Goal: Check status: Check status

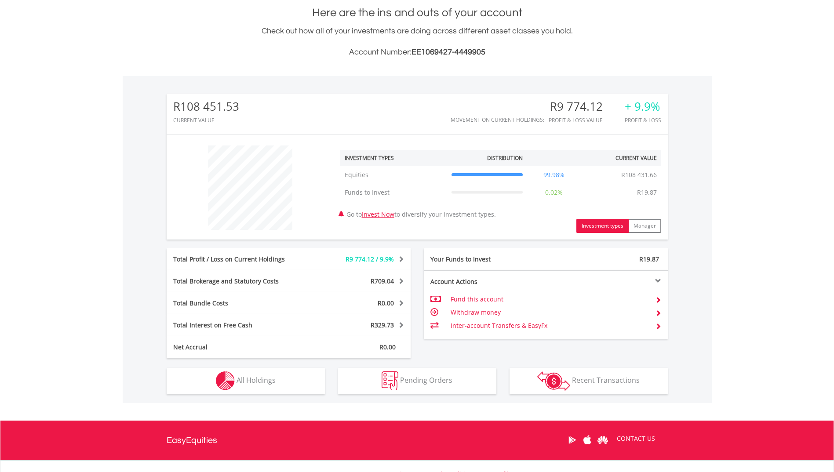
scroll to position [272, 0]
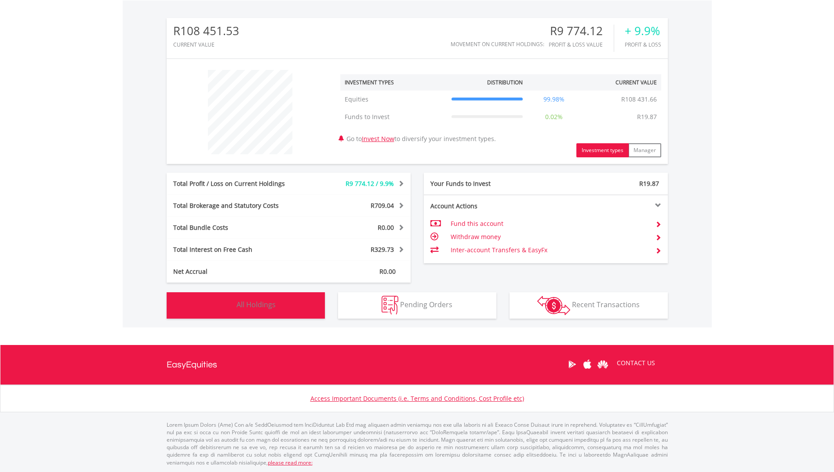
click at [244, 301] on span "All Holdings" at bounding box center [256, 305] width 39 height 10
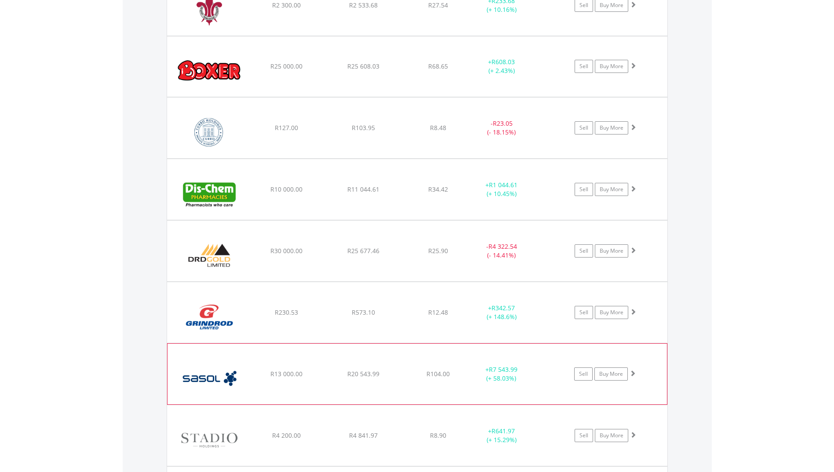
scroll to position [706, 0]
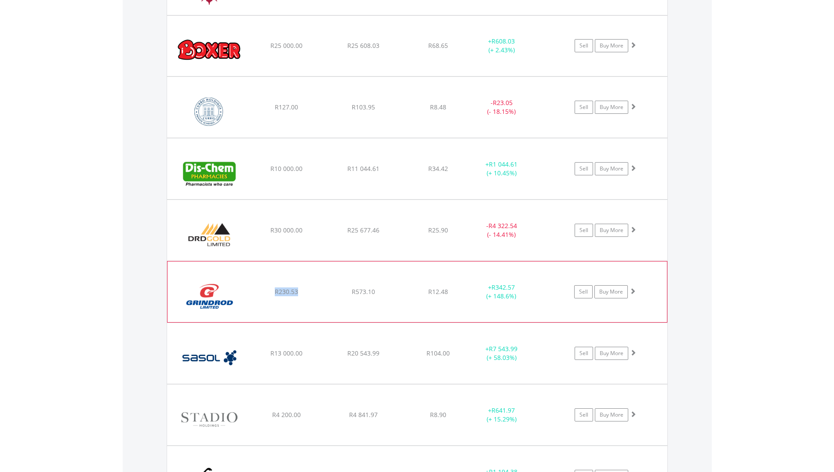
drag, startPoint x: 302, startPoint y: 291, endPoint x: 268, endPoint y: 292, distance: 34.3
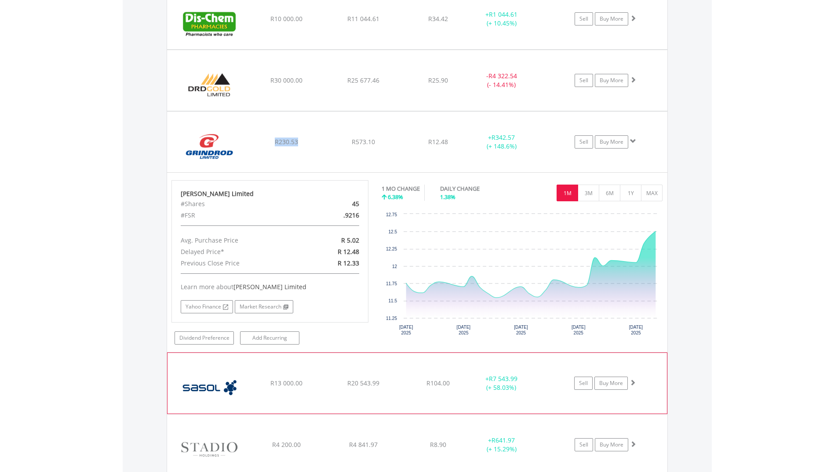
scroll to position [882, 0]
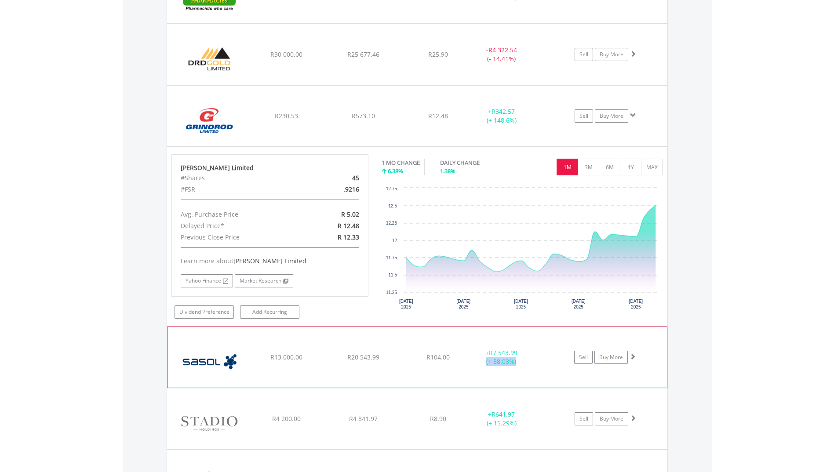
drag, startPoint x: 528, startPoint y: 362, endPoint x: 482, endPoint y: 362, distance: 45.3
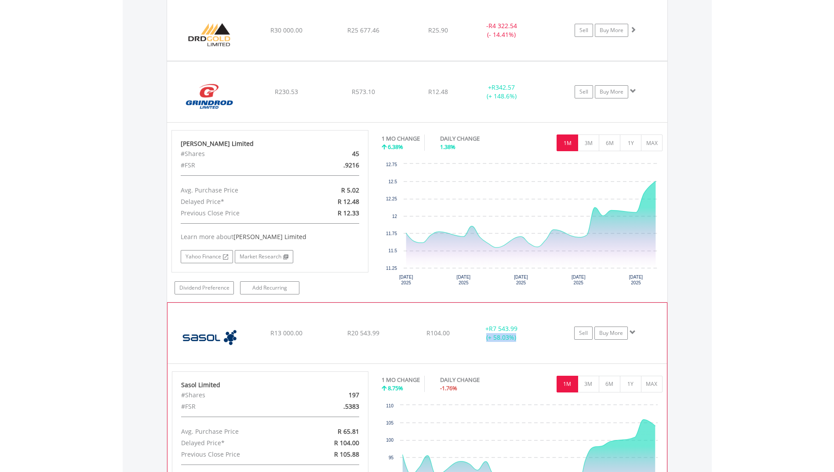
scroll to position [926, 0]
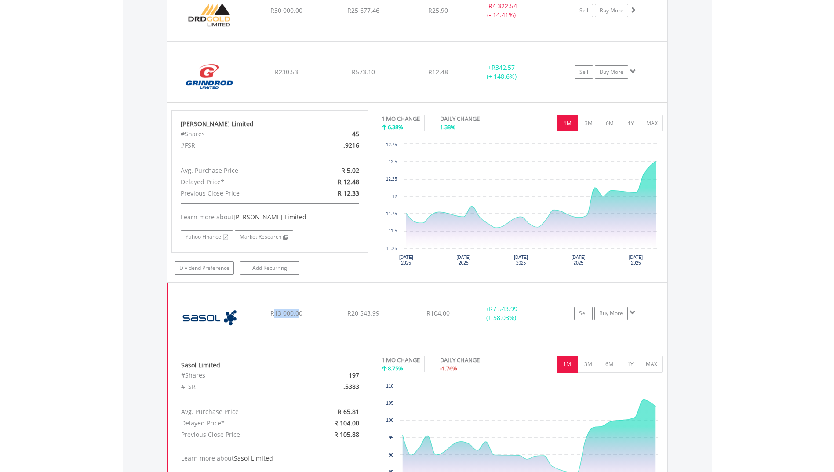
drag, startPoint x: 299, startPoint y: 310, endPoint x: 276, endPoint y: 310, distance: 22.4
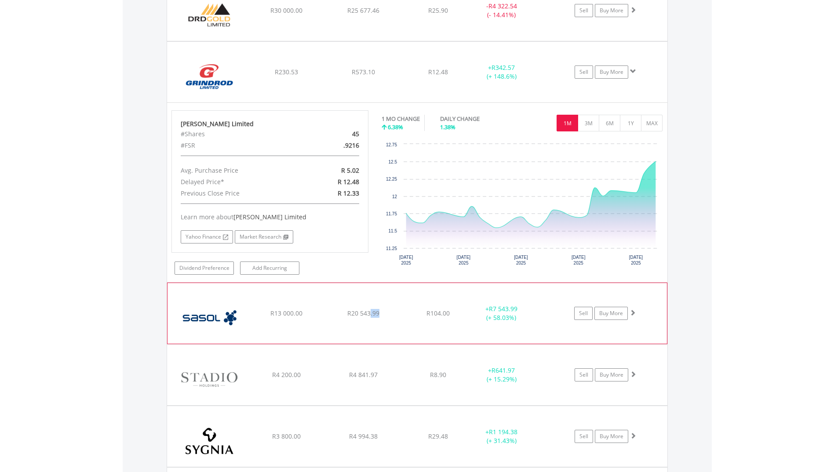
drag, startPoint x: 394, startPoint y: 313, endPoint x: 370, endPoint y: 314, distance: 23.8
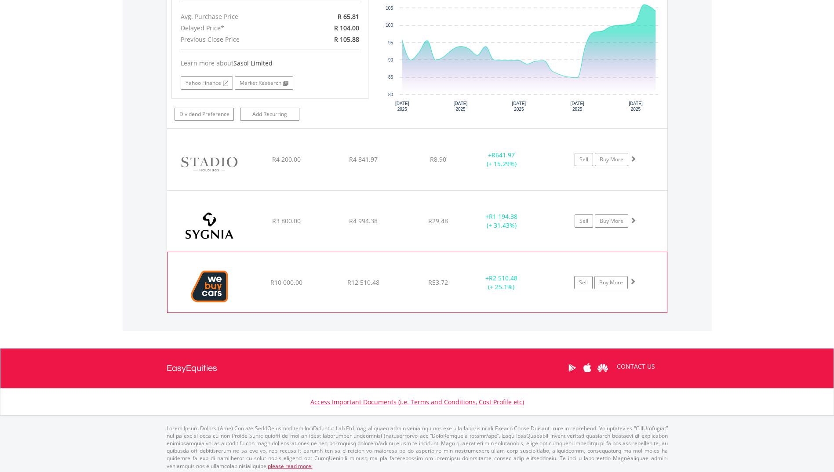
scroll to position [1322, 0]
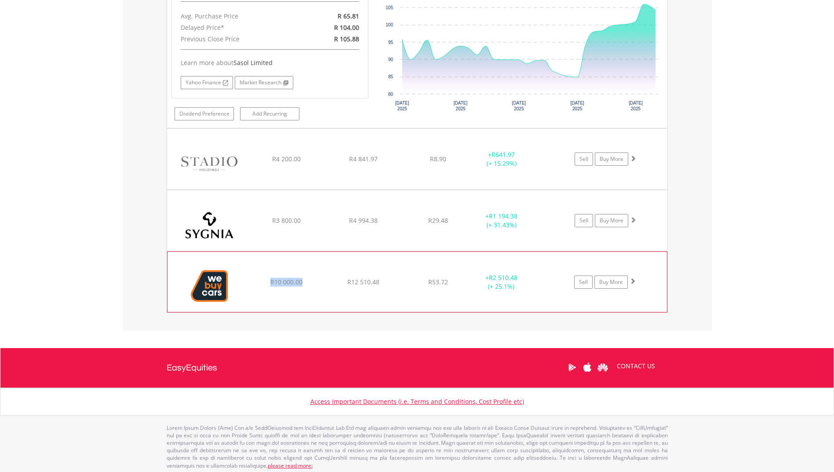
drag, startPoint x: 306, startPoint y: 285, endPoint x: 263, endPoint y: 281, distance: 43.7
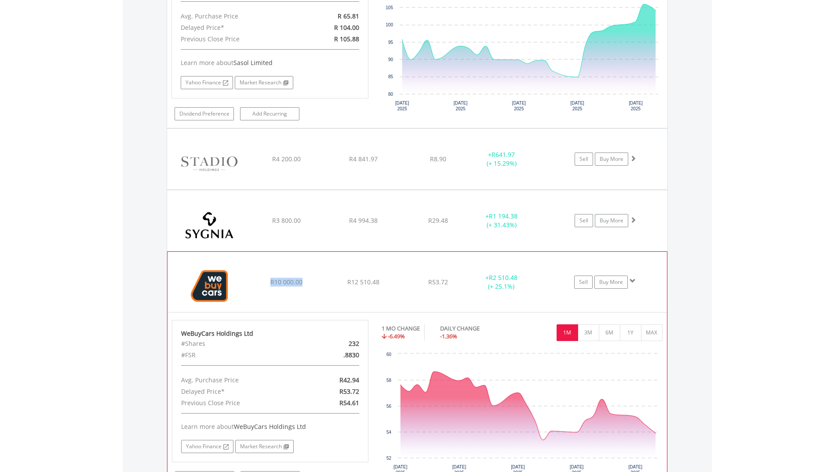
drag, startPoint x: 263, startPoint y: 281, endPoint x: 285, endPoint y: 287, distance: 23.1
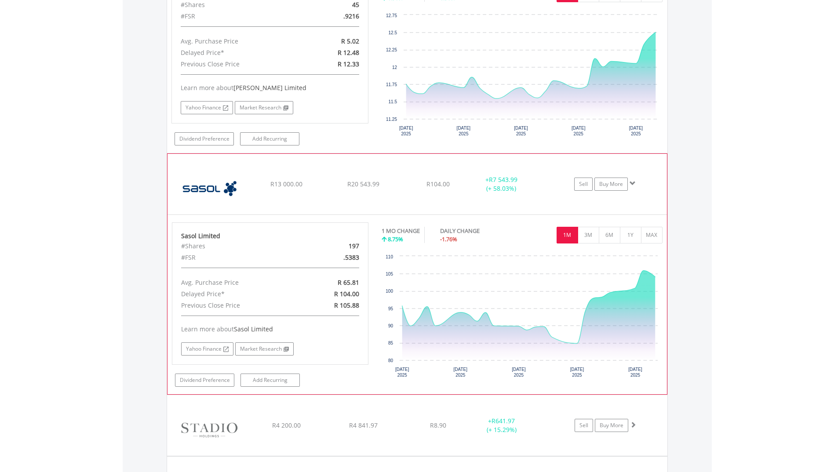
scroll to position [1099, 0]
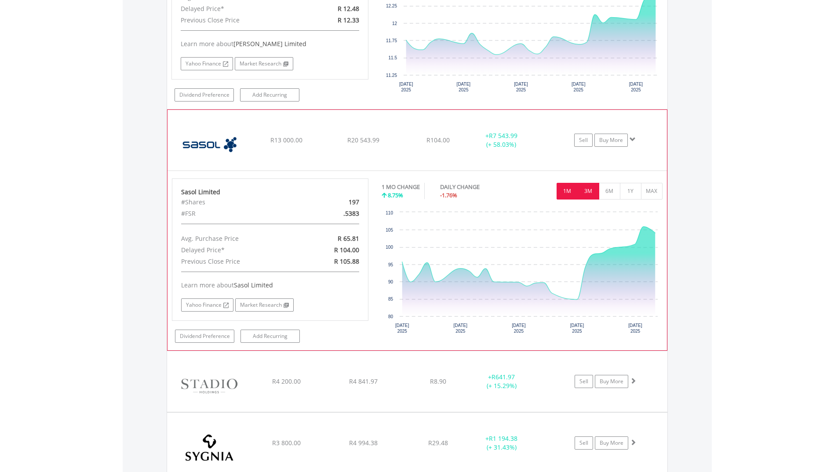
click at [593, 190] on button "3M" at bounding box center [589, 191] width 22 height 17
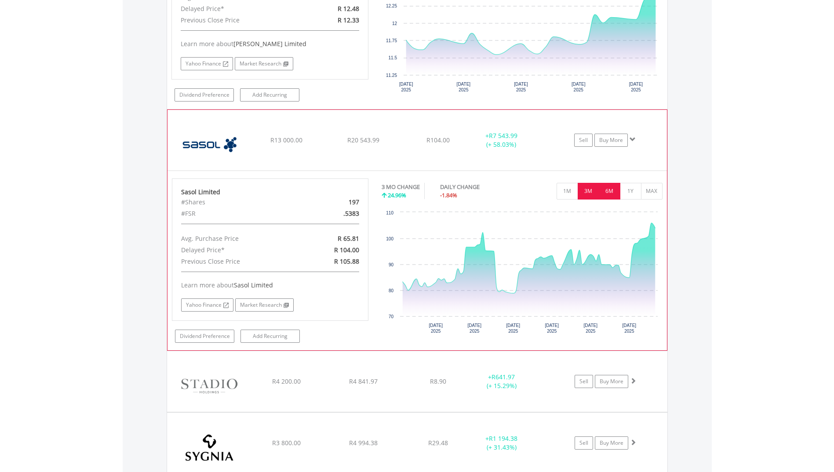
click at [608, 192] on button "6M" at bounding box center [610, 191] width 22 height 17
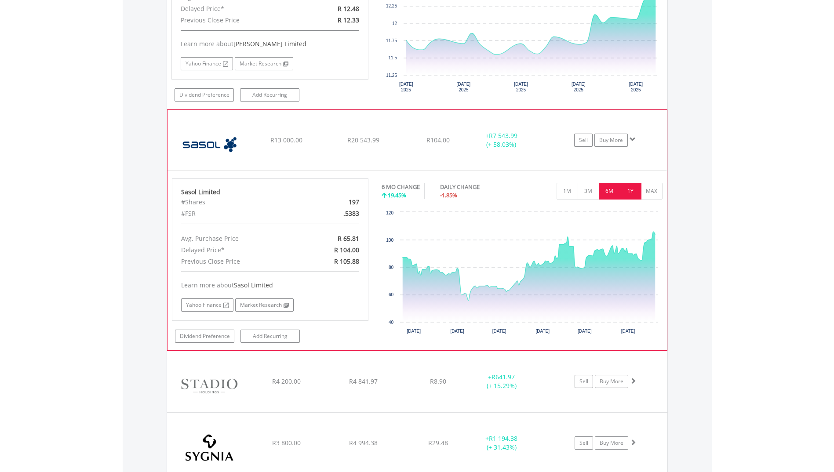
click at [630, 192] on button "1Y" at bounding box center [631, 191] width 22 height 17
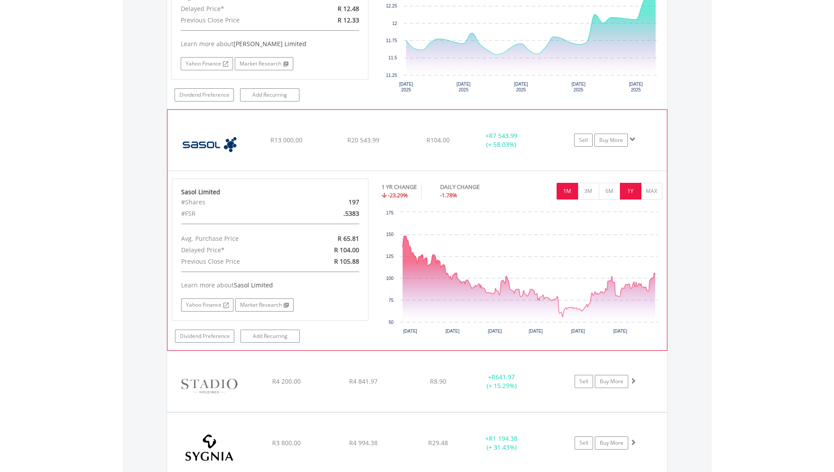
click at [564, 188] on button "1M" at bounding box center [568, 191] width 22 height 17
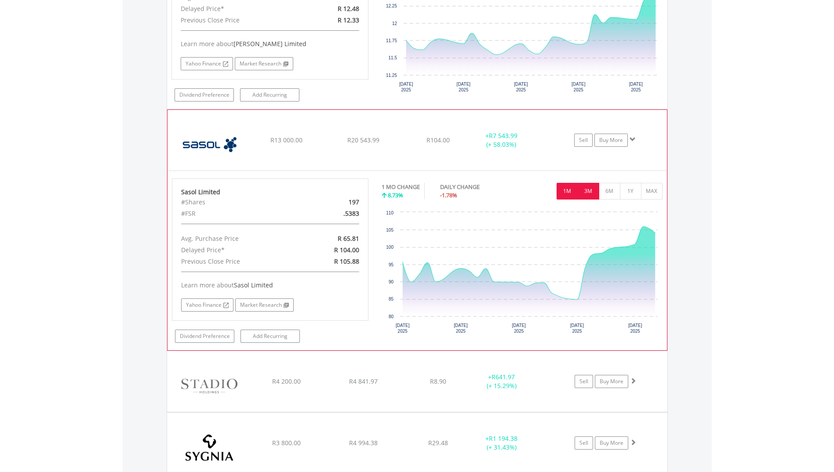
click at [588, 189] on button "3M" at bounding box center [589, 191] width 22 height 17
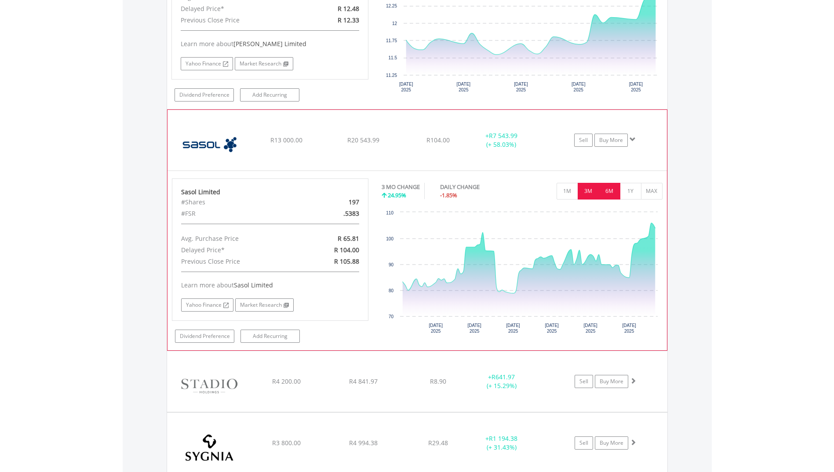
click at [605, 192] on button "6M" at bounding box center [610, 191] width 22 height 17
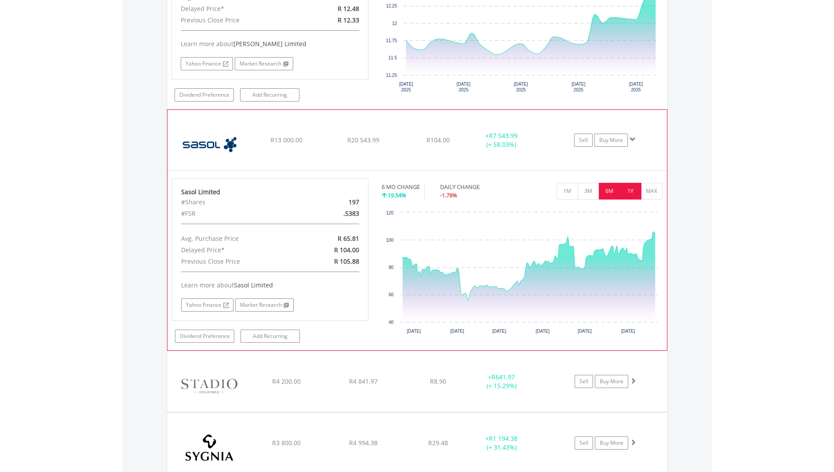
click at [622, 192] on button "1Y" at bounding box center [631, 191] width 22 height 17
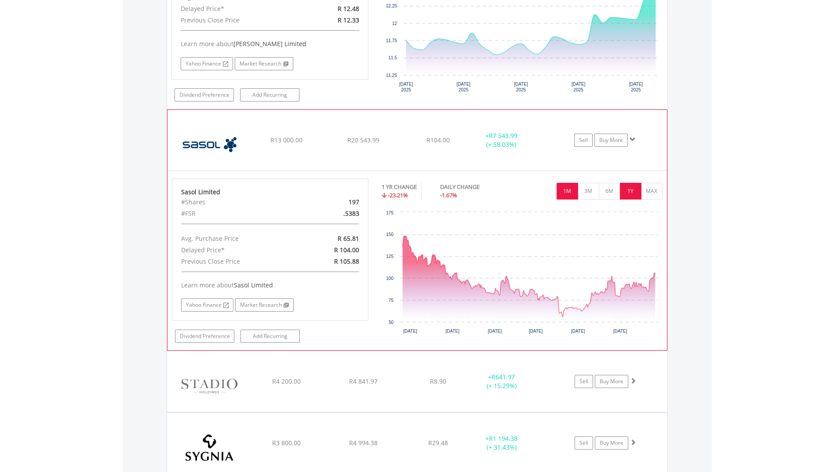
click at [568, 191] on button "1M" at bounding box center [568, 191] width 22 height 17
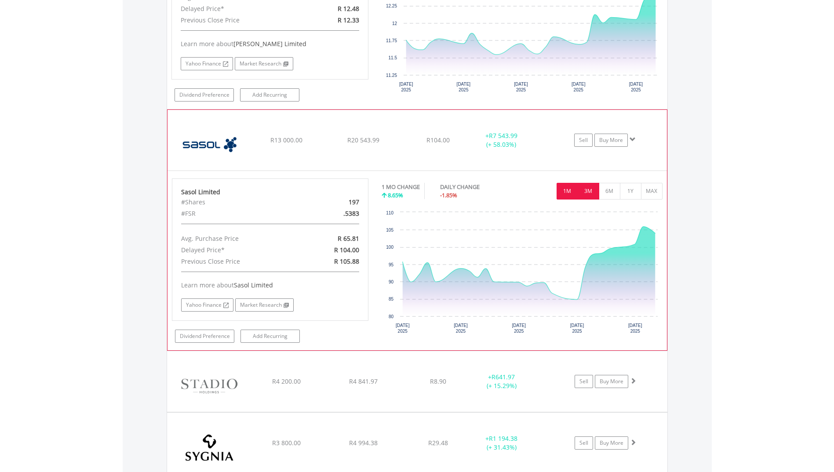
click at [585, 197] on button "3M" at bounding box center [589, 191] width 22 height 17
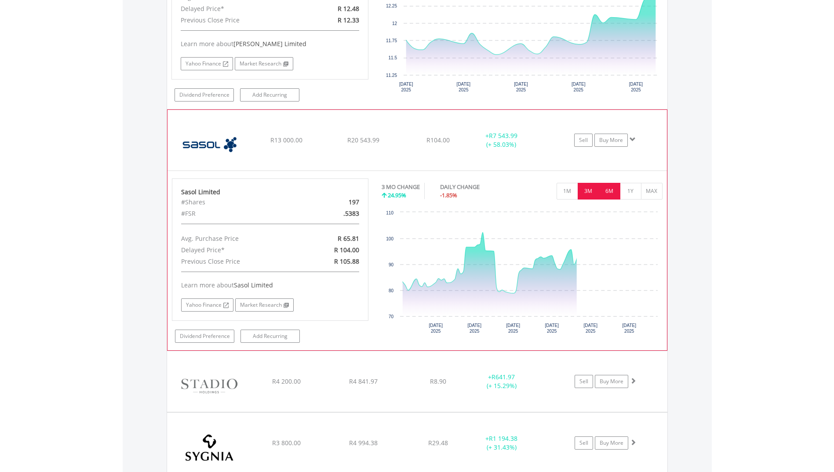
click at [606, 192] on button "6M" at bounding box center [610, 191] width 22 height 17
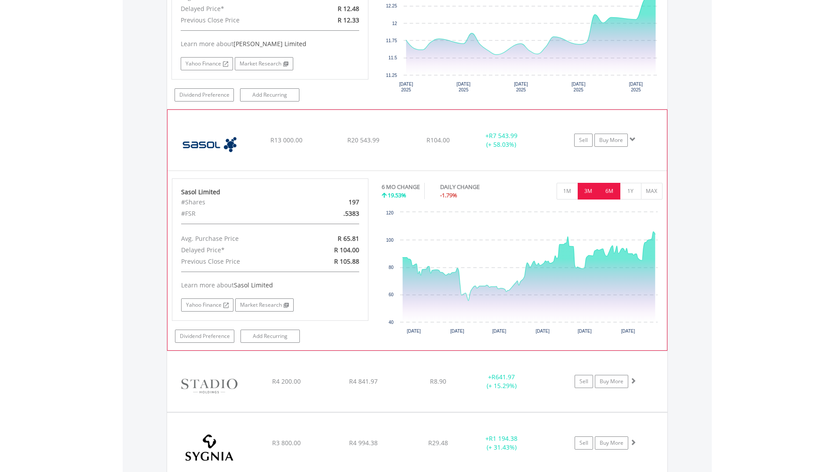
click at [589, 191] on button "3M" at bounding box center [589, 191] width 22 height 17
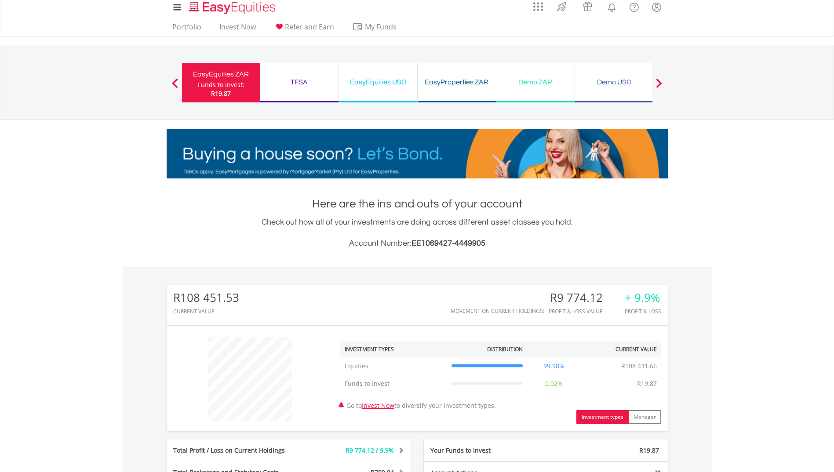
scroll to position [0, 0]
